Goal: Task Accomplishment & Management: Manage account settings

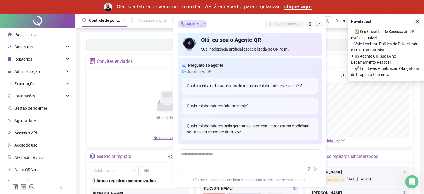
click at [419, 18] on button "button" at bounding box center [417, 21] width 7 height 7
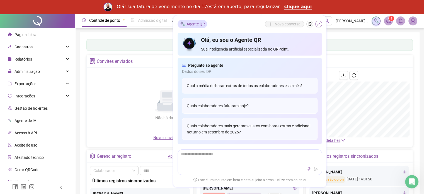
click at [321, 23] on button "button" at bounding box center [318, 24] width 7 height 7
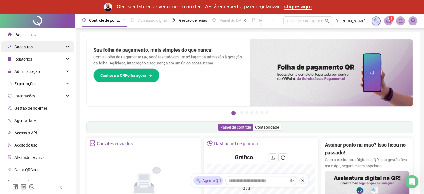
click at [49, 45] on div "Cadastros" at bounding box center [37, 46] width 73 height 11
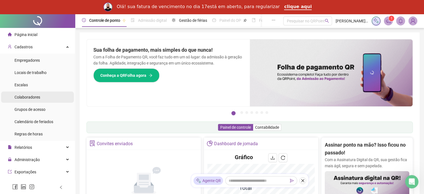
click at [44, 99] on li "Colaboradores" at bounding box center [37, 96] width 73 height 11
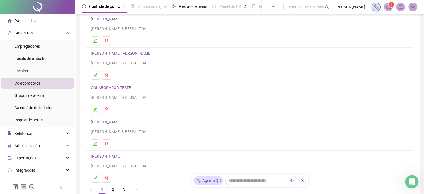
scroll to position [89, 0]
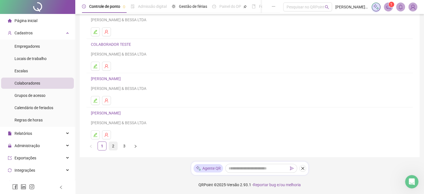
click at [116, 145] on link "2" at bounding box center [113, 146] width 8 height 8
click at [116, 112] on link "[PERSON_NAME]" at bounding box center [107, 113] width 32 height 4
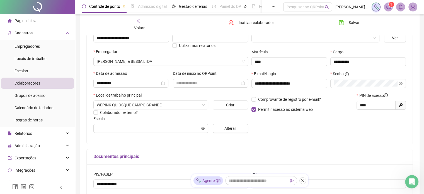
scroll to position [8, 0]
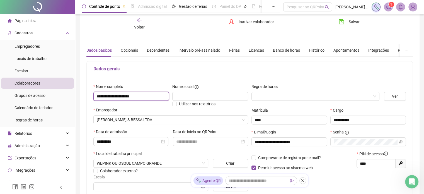
click at [139, 96] on input "**********" at bounding box center [131, 96] width 76 height 9
drag, startPoint x: 139, startPoint y: 96, endPoint x: 104, endPoint y: 95, distance: 34.9
click at [104, 95] on input "**********" at bounding box center [131, 96] width 76 height 9
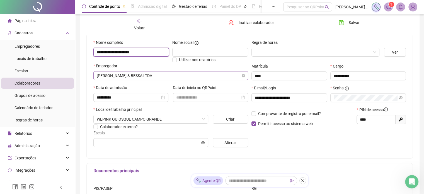
scroll to position [119, 0]
